Goal: Transaction & Acquisition: Purchase product/service

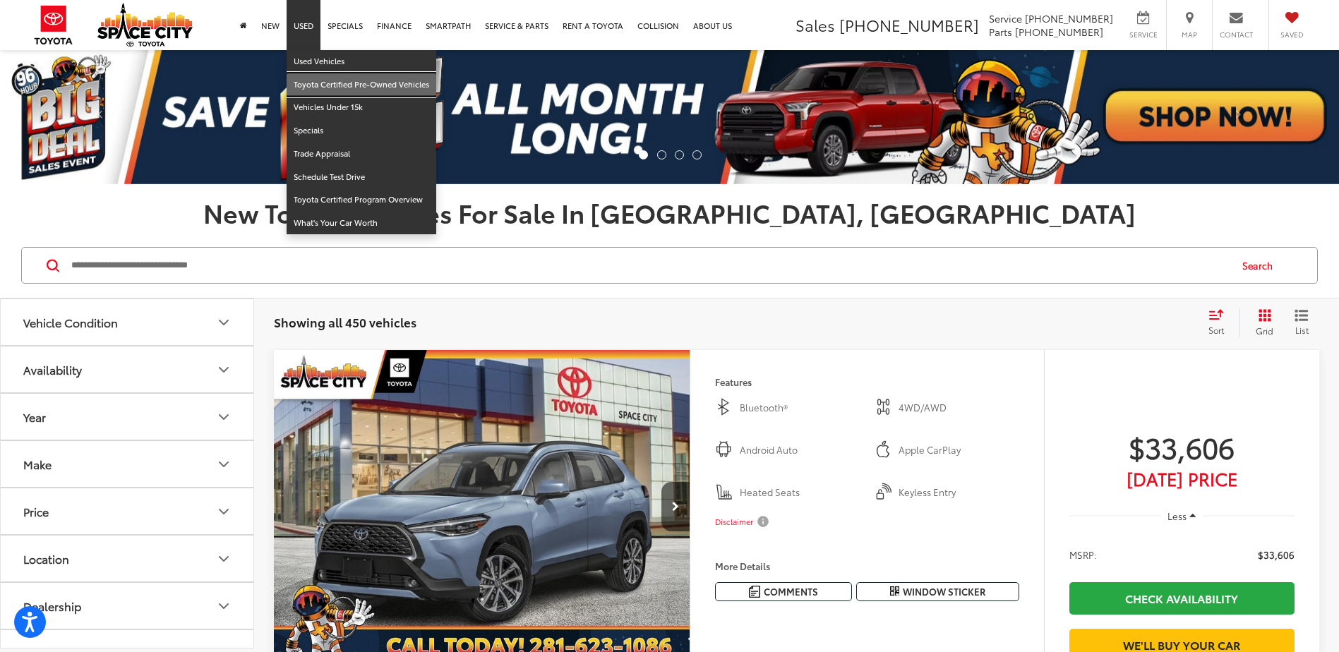
click at [343, 85] on link "Toyota Certified Pre-Owned Vehicles" at bounding box center [361, 84] width 150 height 23
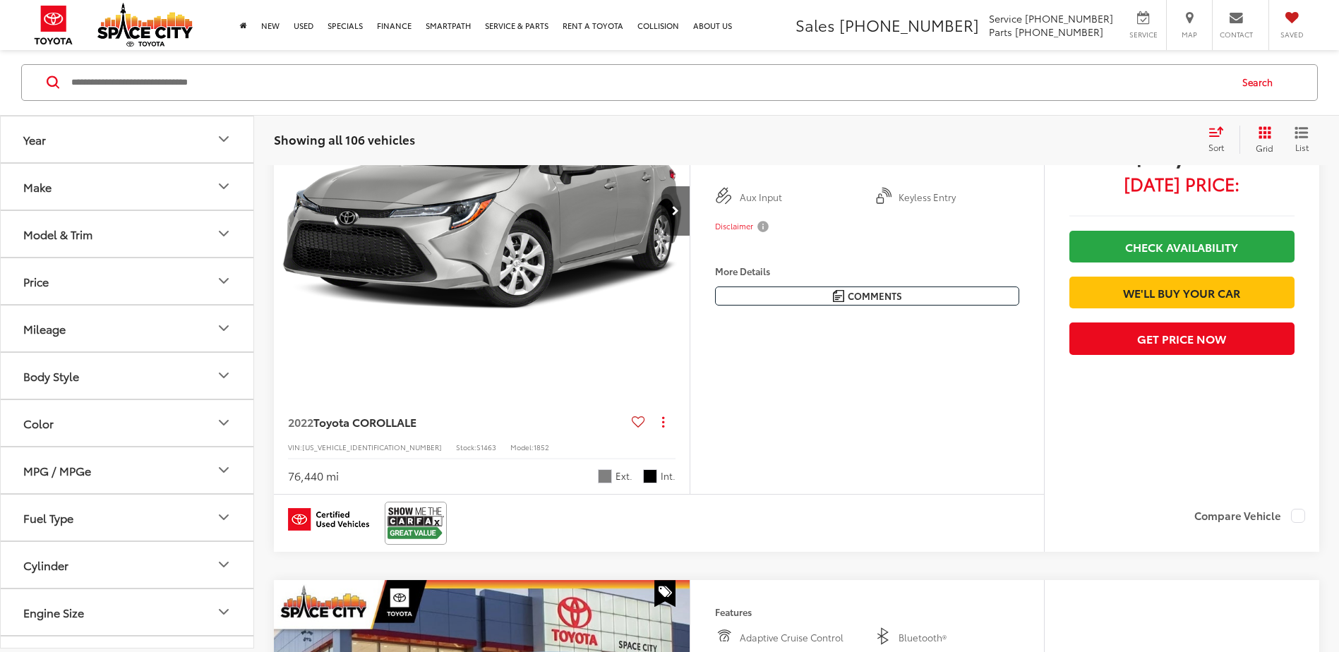
scroll to position [212, 0]
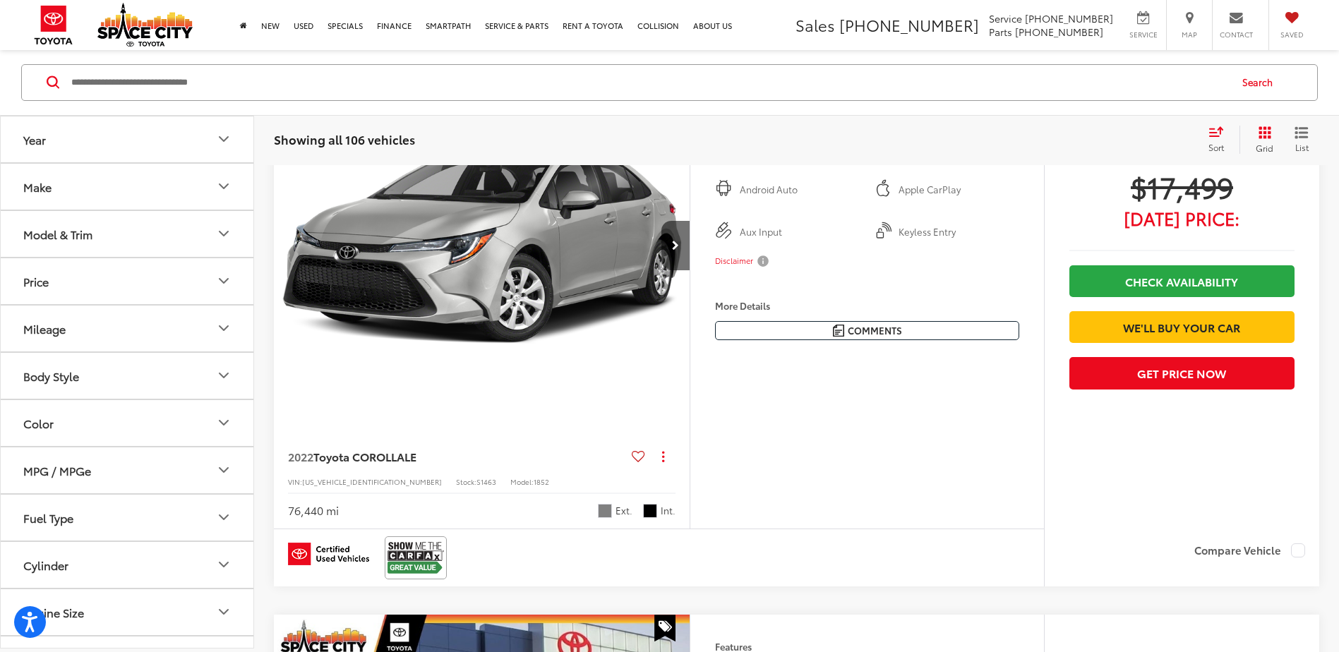
click at [159, 222] on button "Model & Trim" at bounding box center [128, 234] width 254 height 46
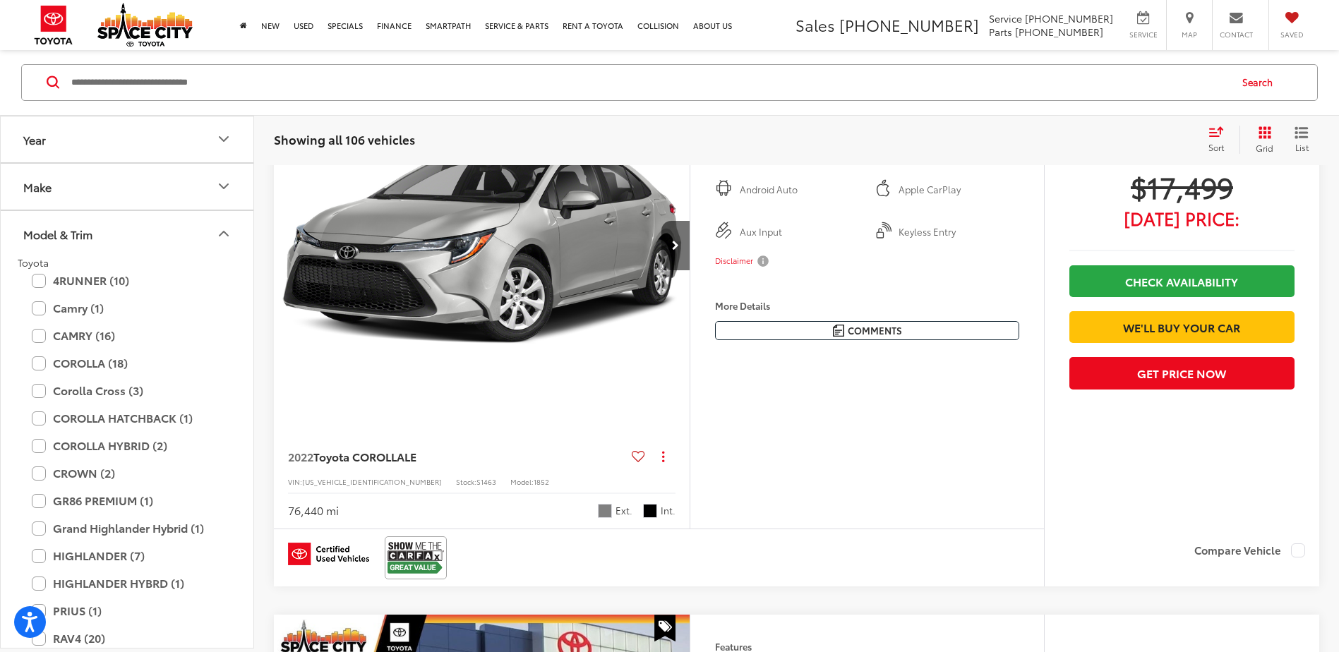
scroll to position [565, 0]
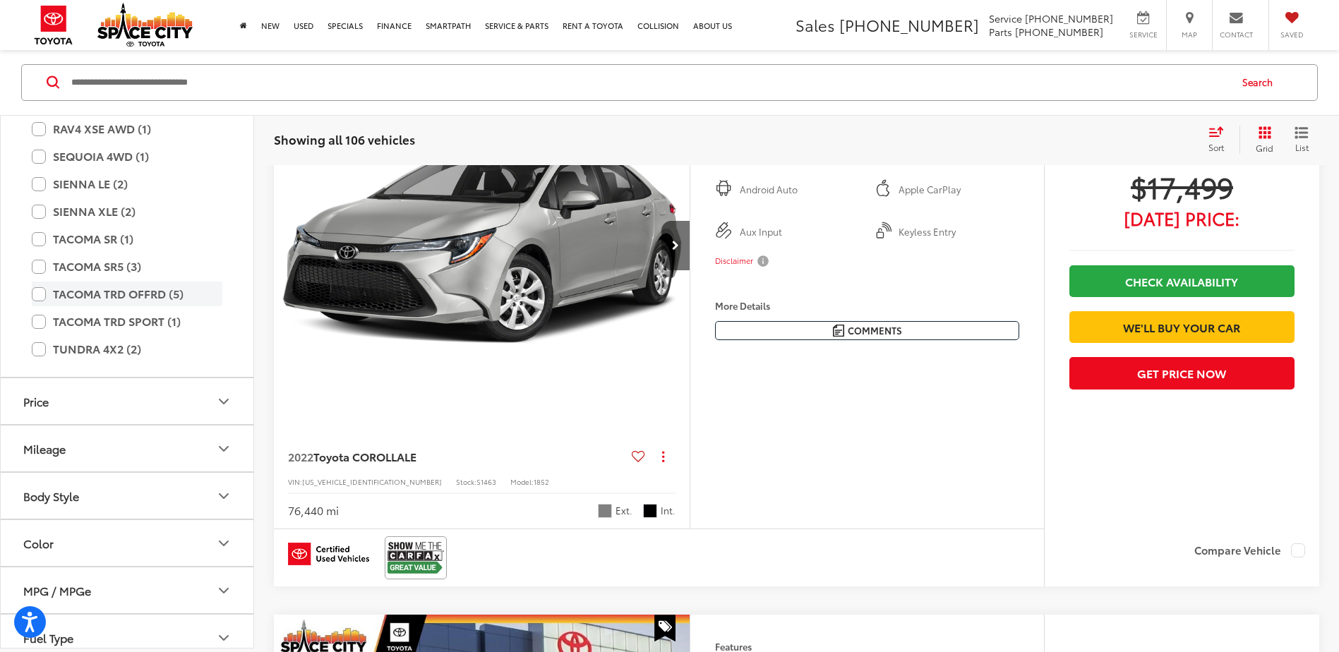
click at [47, 294] on label "TACOMA TRD OFFRD (5)" at bounding box center [127, 294] width 191 height 25
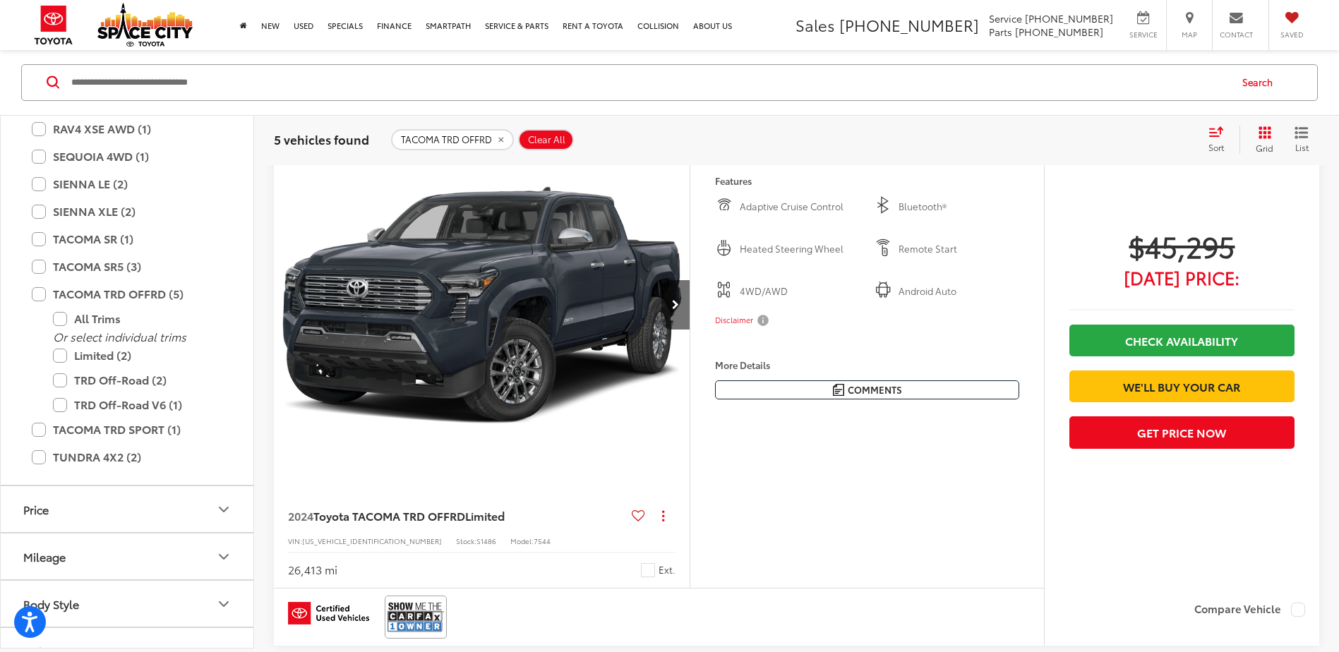
scroll to position [2251, 0]
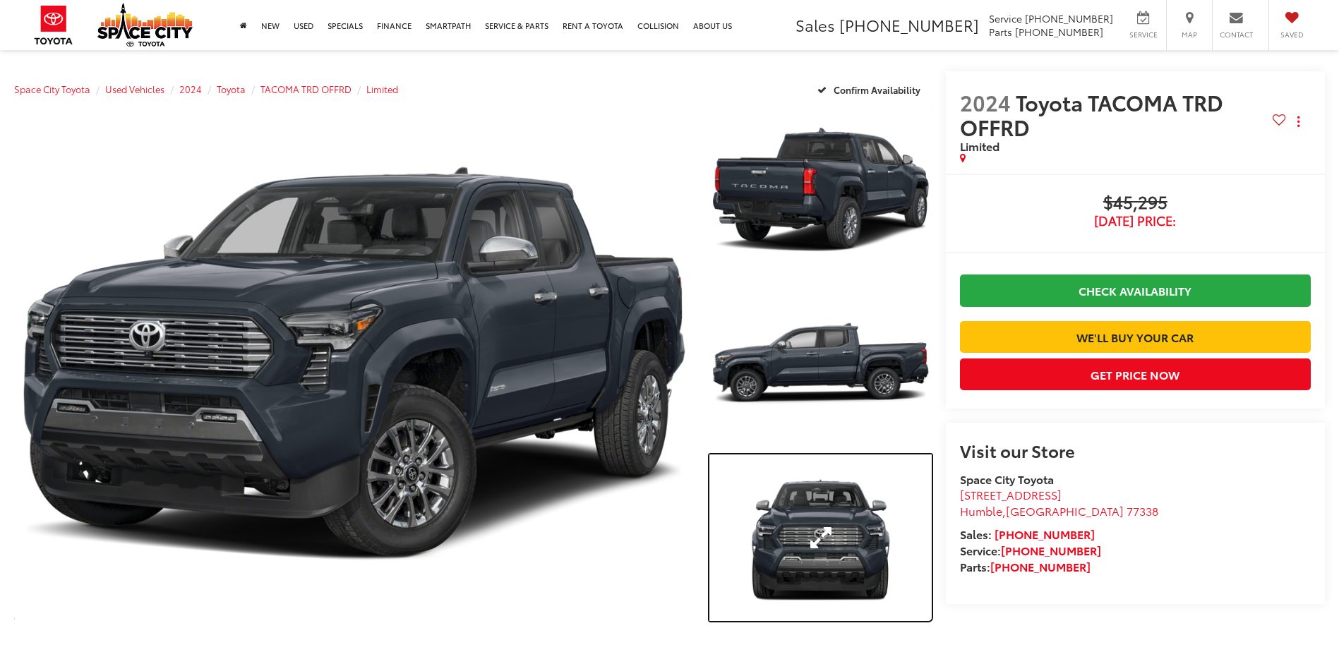
click at [819, 536] on link "Expand Photo 3" at bounding box center [820, 537] width 222 height 167
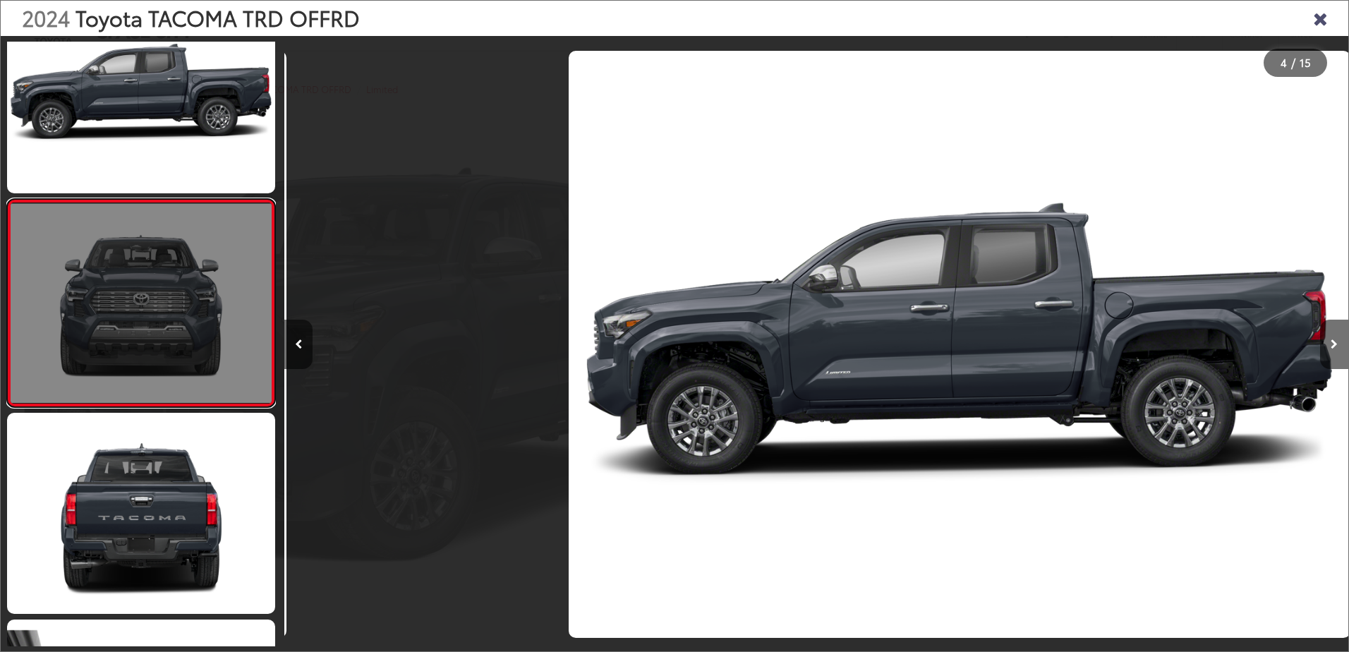
scroll to position [0, 3192]
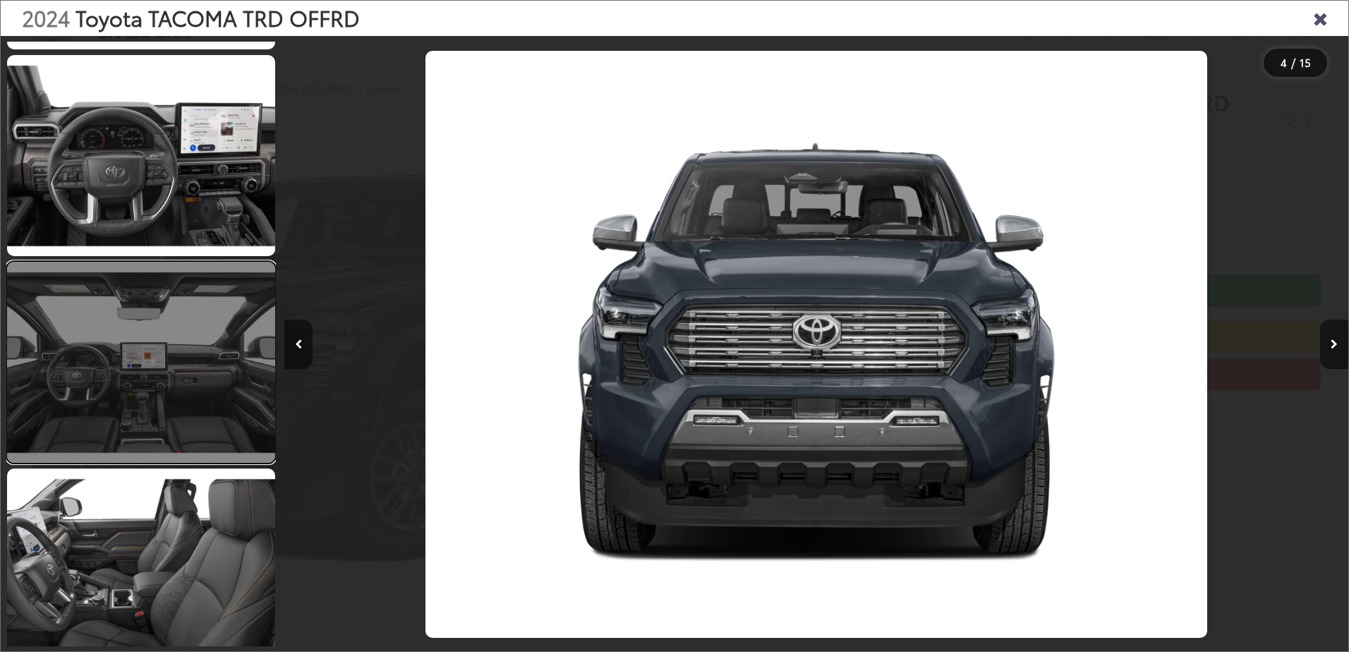
click at [164, 360] on link at bounding box center [141, 362] width 268 height 201
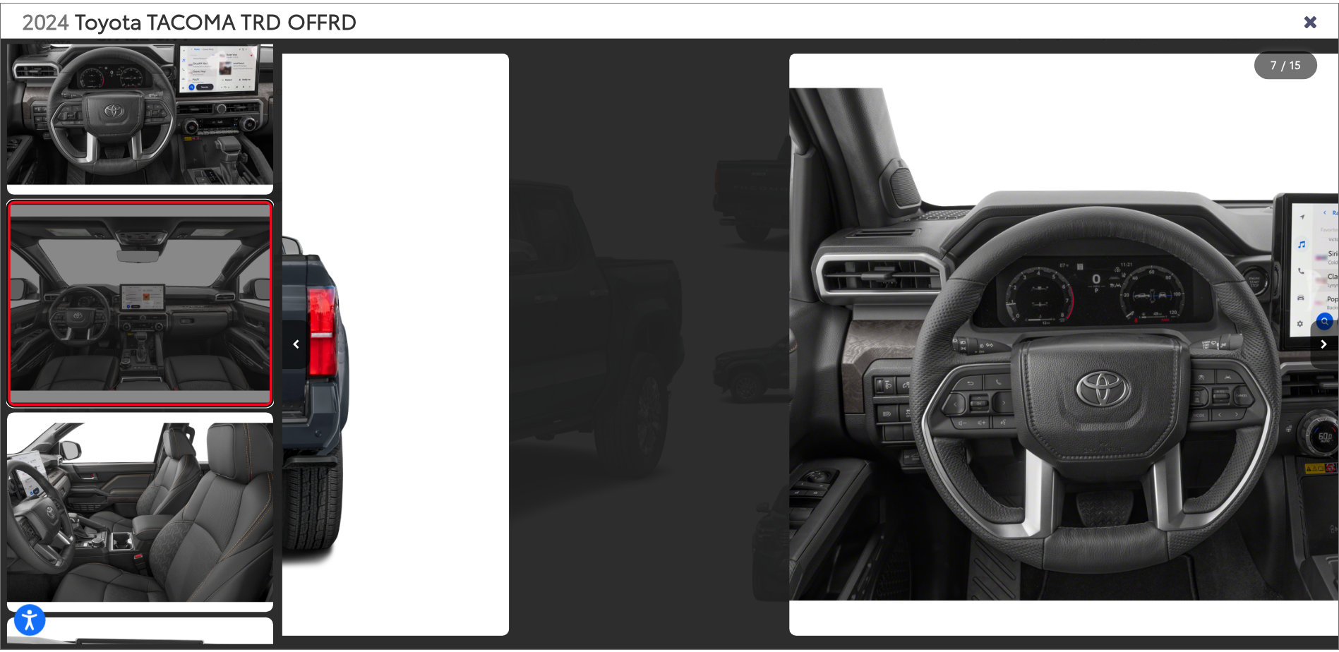
scroll to position [0, 6385]
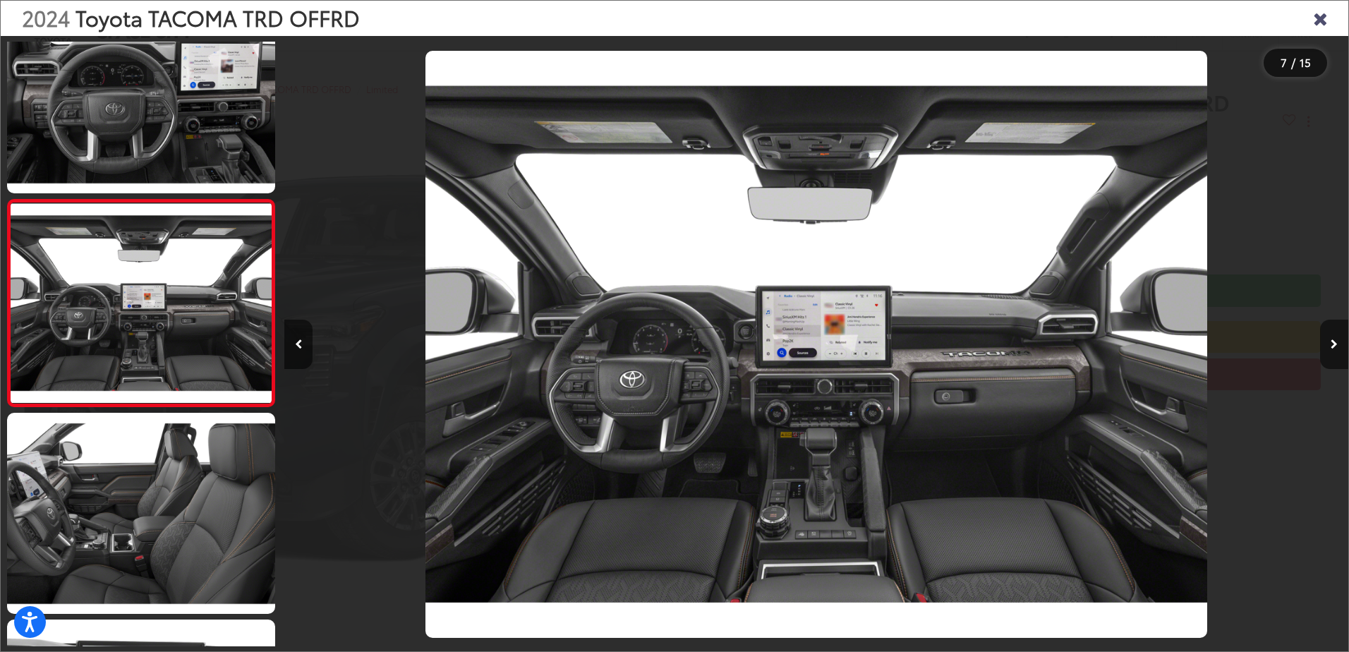
click at [1327, 13] on icon "Close gallery" at bounding box center [1320, 17] width 14 height 18
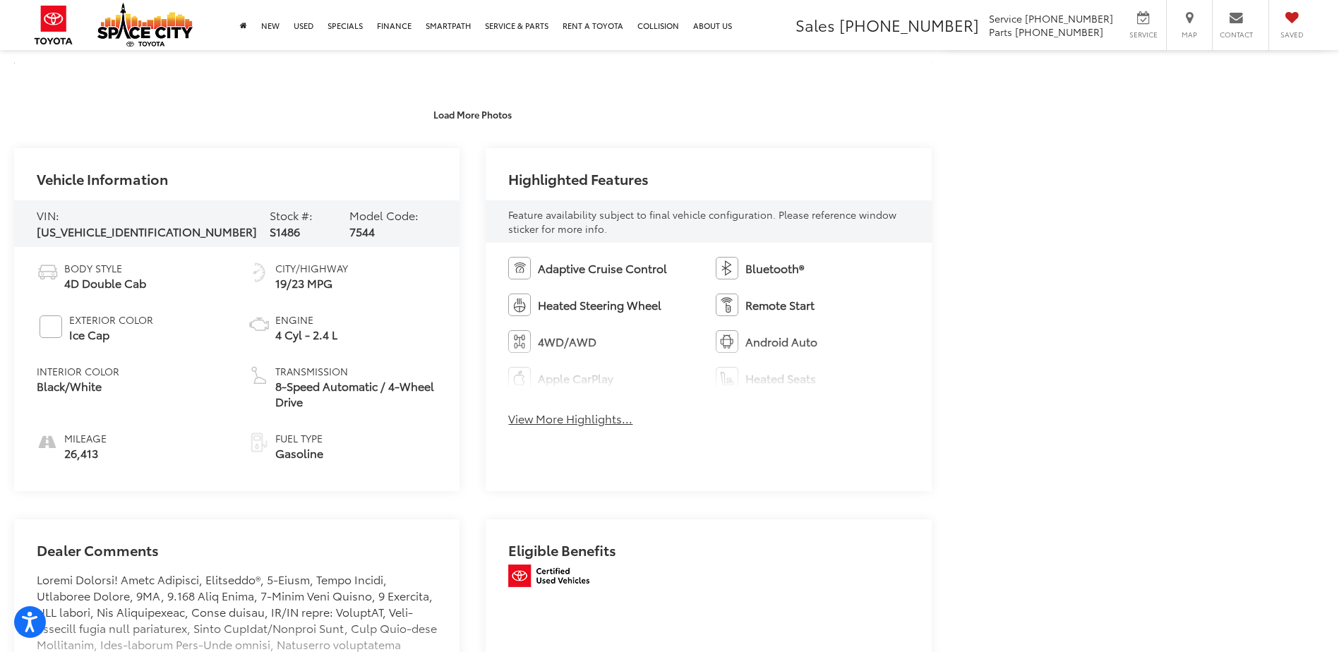
scroll to position [565, 0]
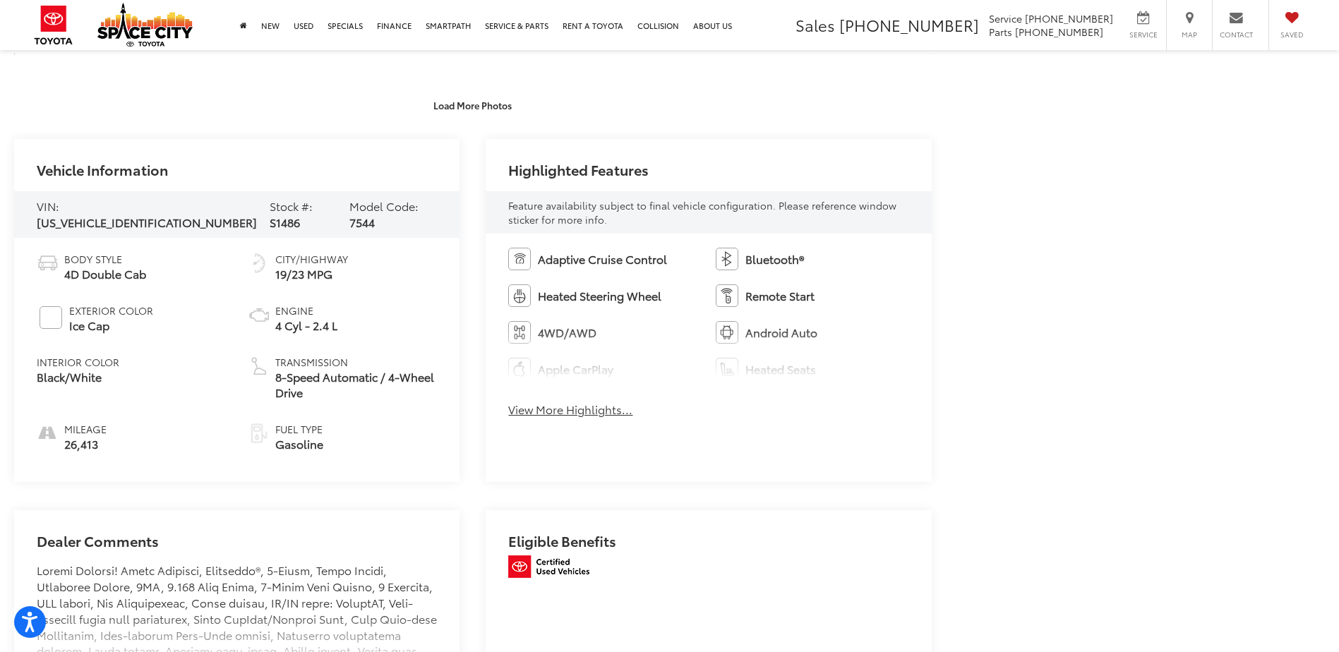
click at [531, 400] on div "Adaptive Cruise Control Bluetooth® Heated Steering Wheel Remote Start 4WD/AWD A…" at bounding box center [707, 337] width 445 height 207
click at [547, 411] on button "View More Highlights..." at bounding box center [570, 410] width 124 height 16
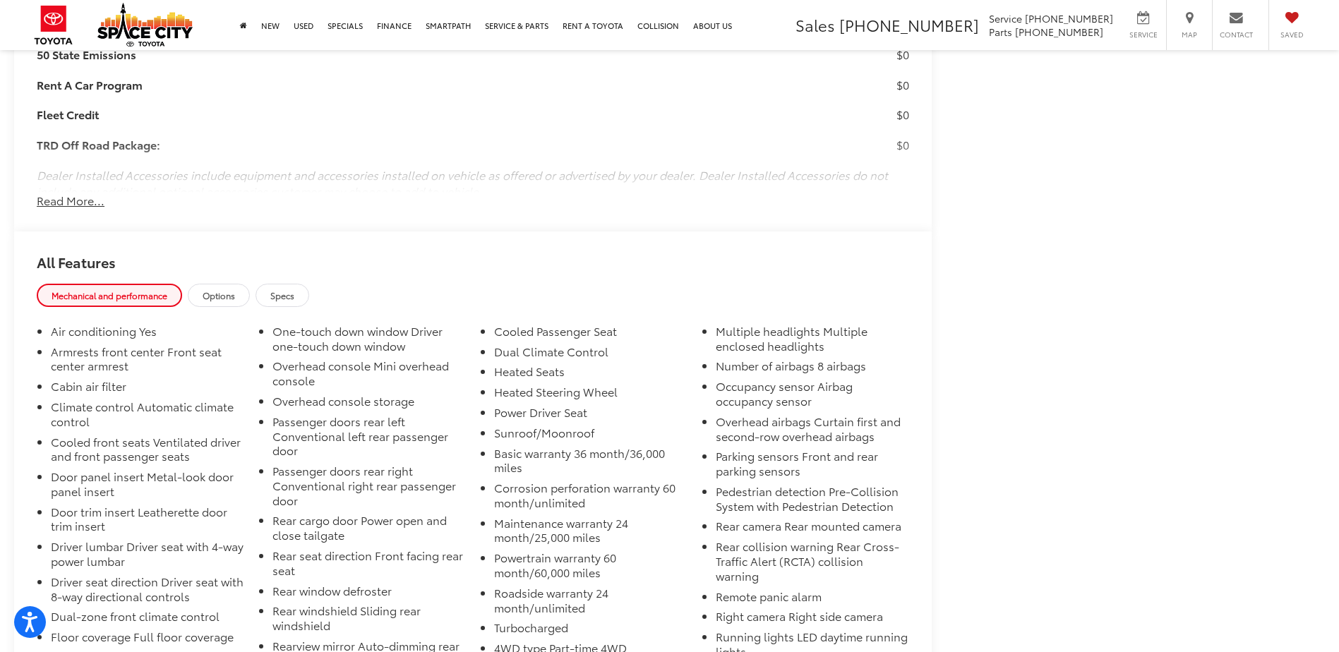
scroll to position [1623, 0]
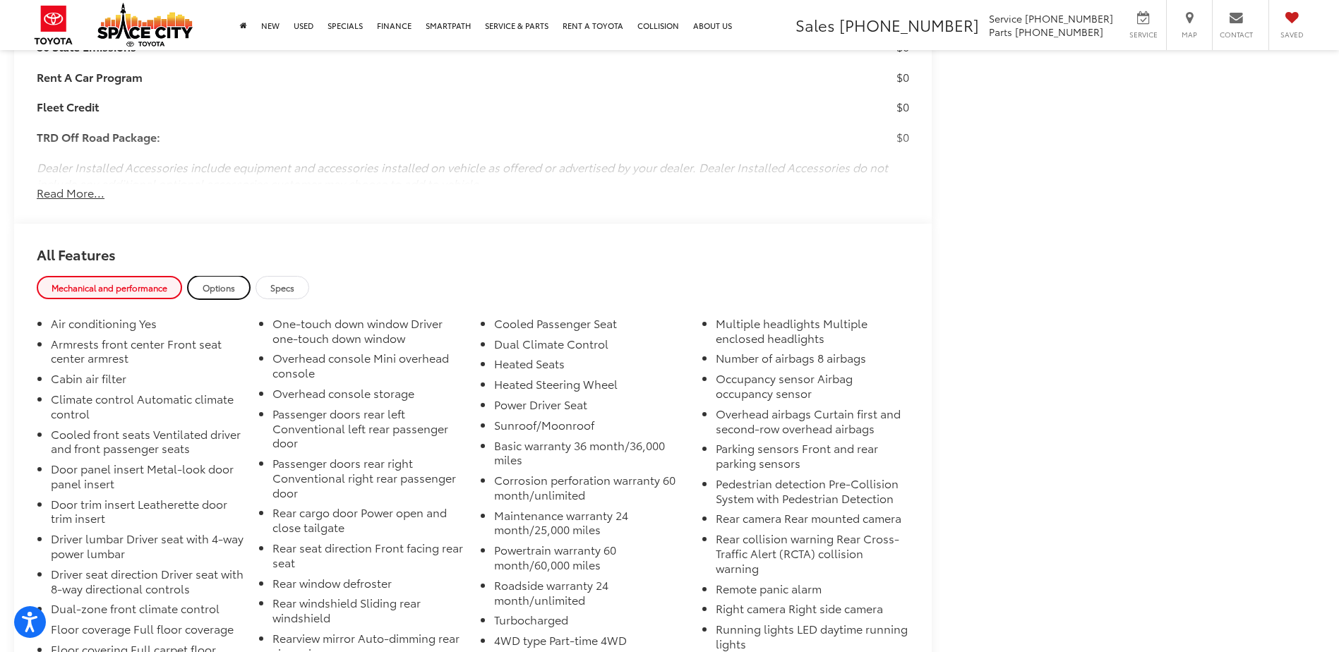
click at [223, 288] on span "Options" at bounding box center [219, 288] width 32 height 12
